Goal: Task Accomplishment & Management: Use online tool/utility

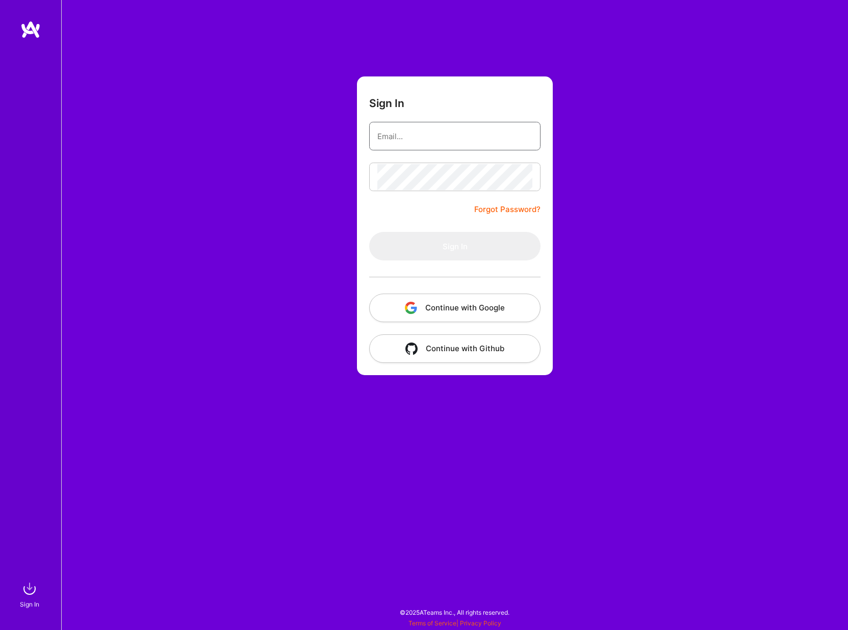
type input "[EMAIL_ADDRESS][DOMAIN_NAME]"
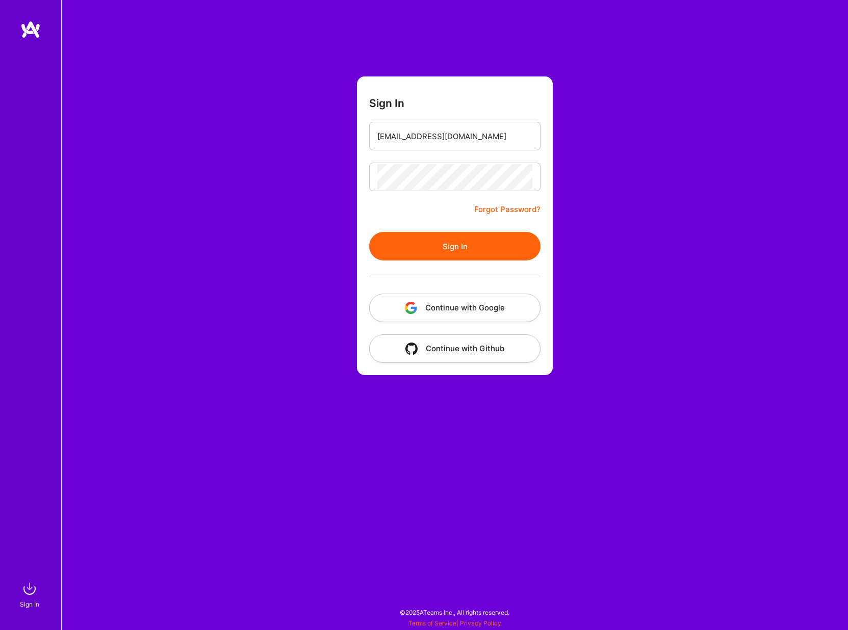
click at [391, 233] on button "Sign In" at bounding box center [454, 246] width 171 height 29
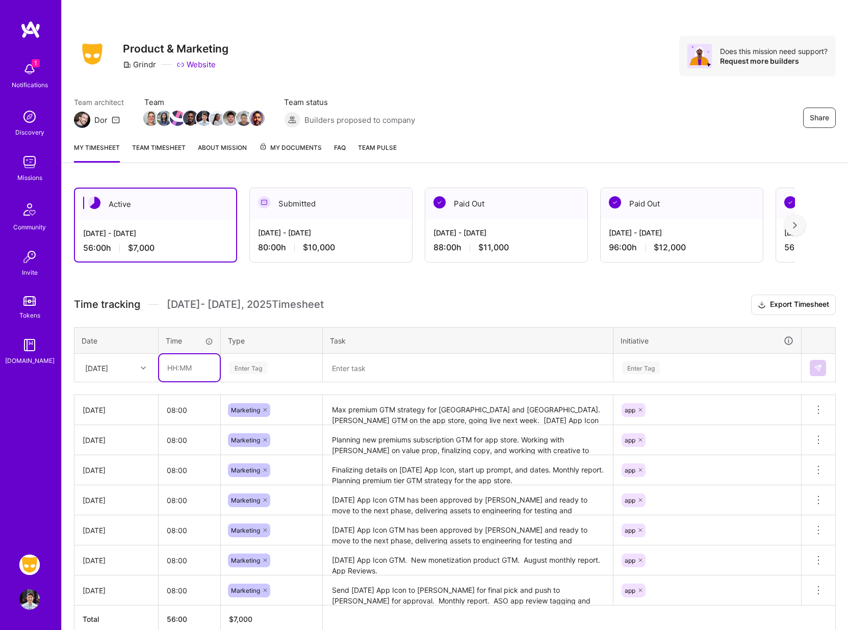
click at [180, 373] on input "text" at bounding box center [189, 367] width 61 height 27
type input "08:00"
click at [250, 374] on div "Enter Tag" at bounding box center [248, 368] width 38 height 16
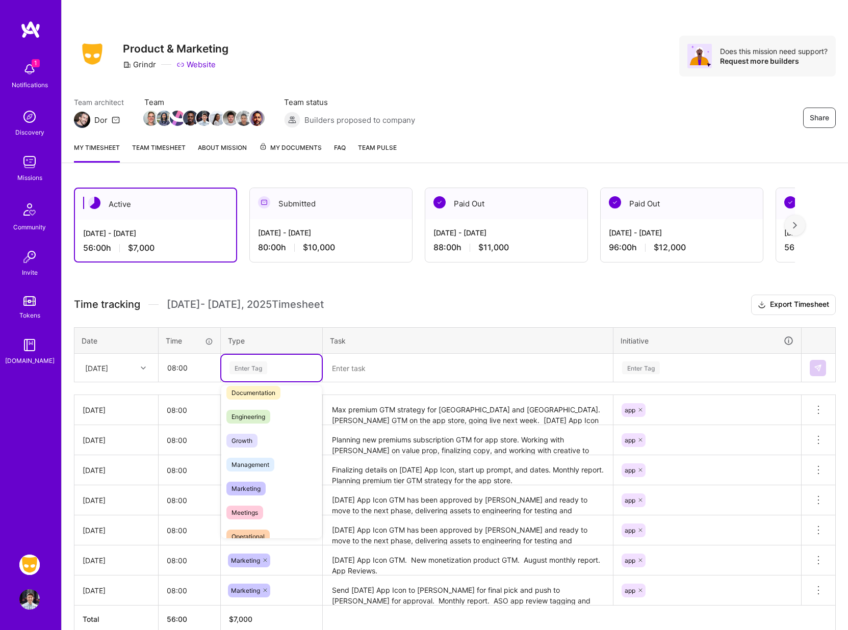
scroll to position [77, 0]
click at [246, 472] on span "Marketing" at bounding box center [245, 468] width 39 height 14
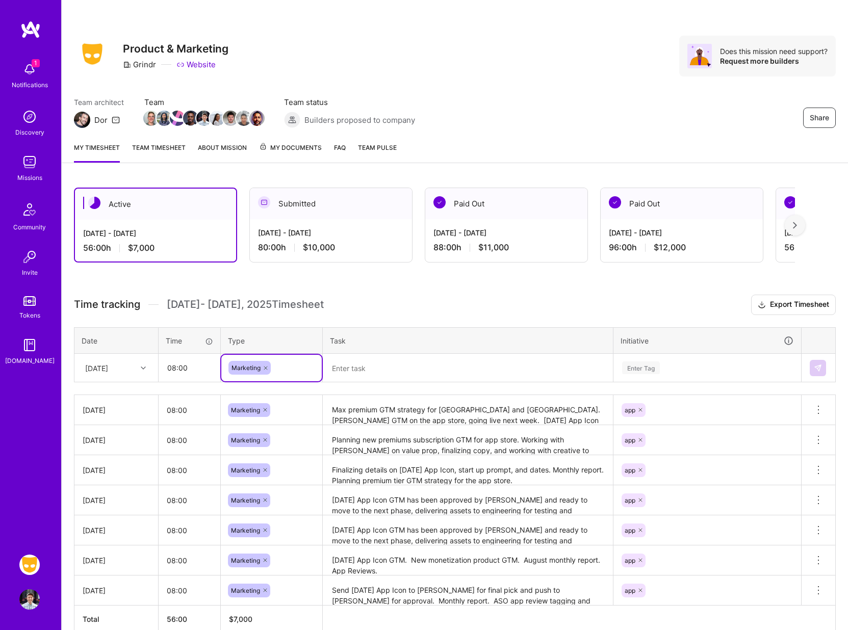
click at [348, 374] on textarea at bounding box center [468, 368] width 288 height 27
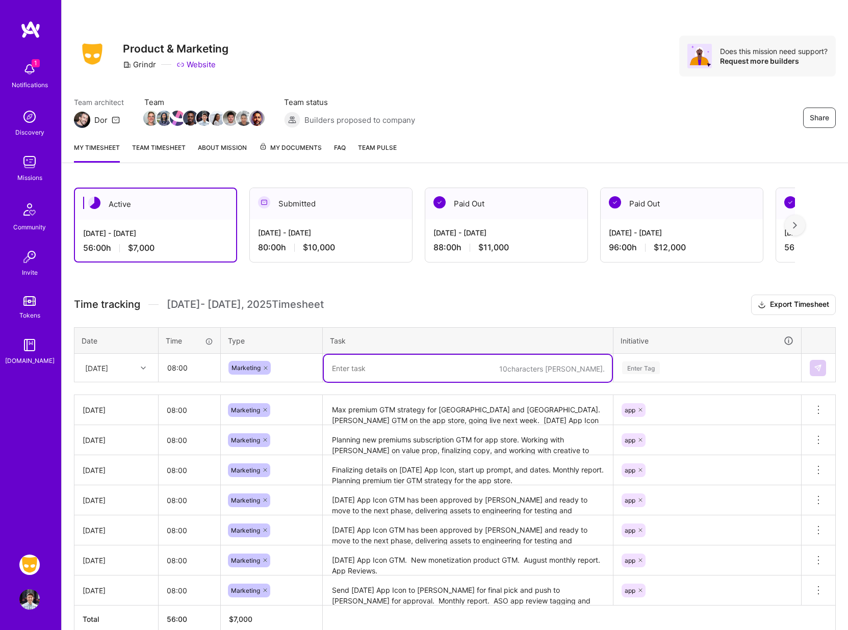
type textarea "o"
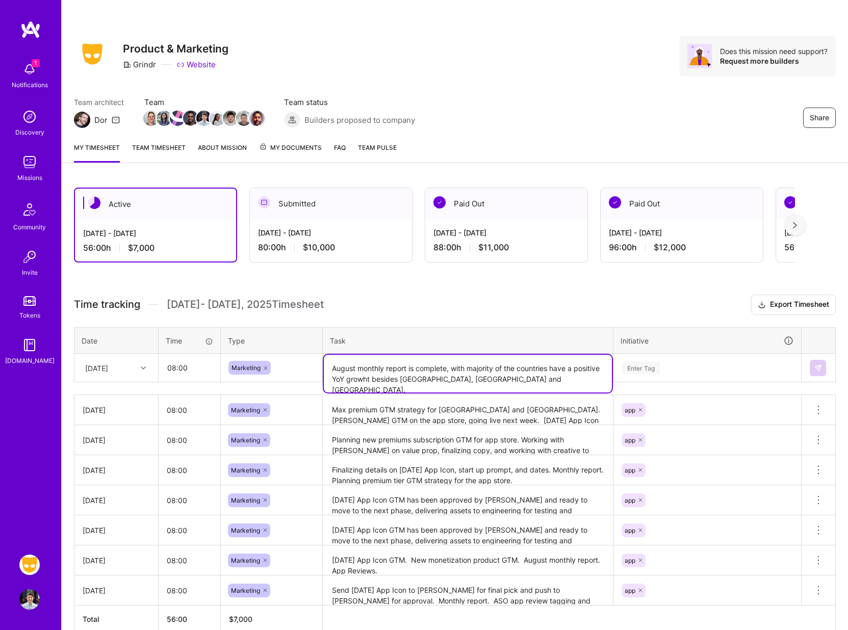
click at [462, 378] on textarea "August monthly report is complete, with majority of the countries have a positi…" at bounding box center [468, 374] width 288 height 38
click at [385, 377] on textarea "August monthly report is complete, with majority of the countries have a positi…" at bounding box center [468, 374] width 288 height 38
click at [536, 376] on textarea "August monthly report is complete, with majority of the countries have a positi…" at bounding box center [468, 374] width 288 height 38
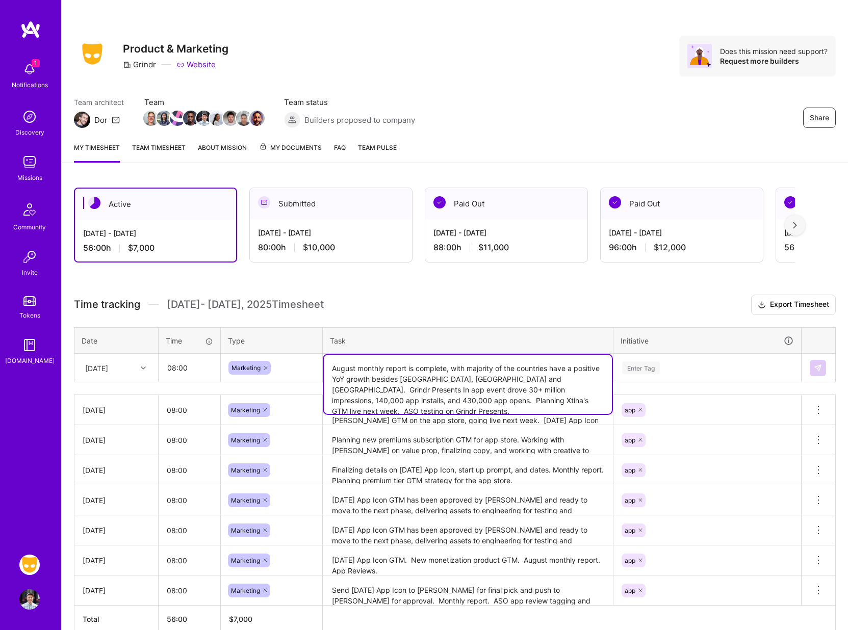
type textarea "August monthly report is complete, with majority of the countries have a positi…"
click at [637, 373] on div "Enter Tag" at bounding box center [641, 368] width 38 height 16
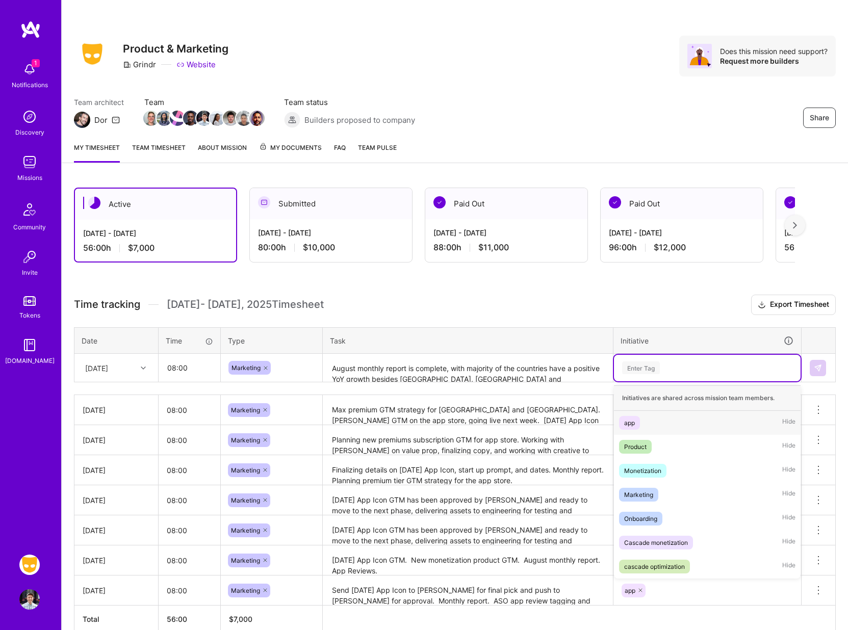
click at [626, 424] on div "app" at bounding box center [629, 423] width 11 height 11
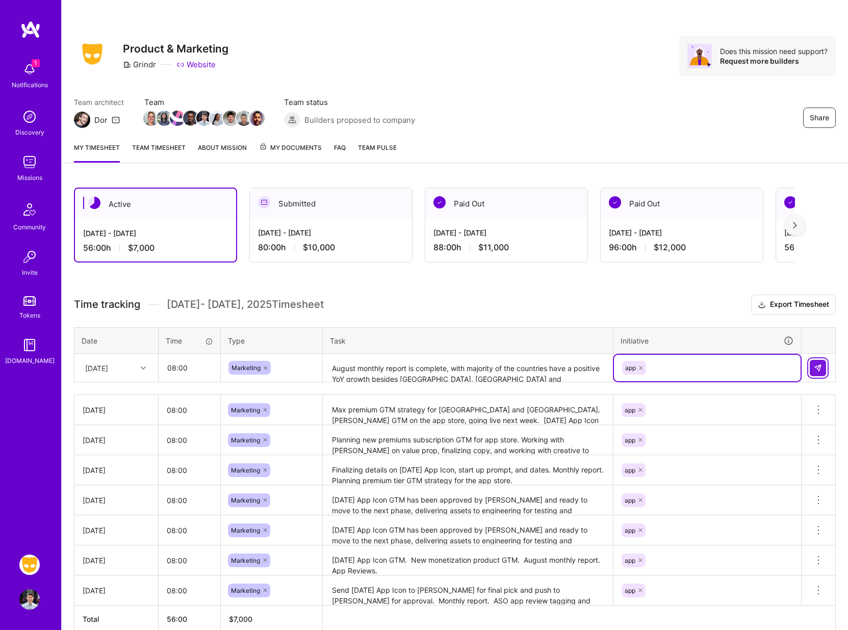
click at [822, 367] on button at bounding box center [818, 368] width 16 height 16
